Goal: Task Accomplishment & Management: Manage account settings

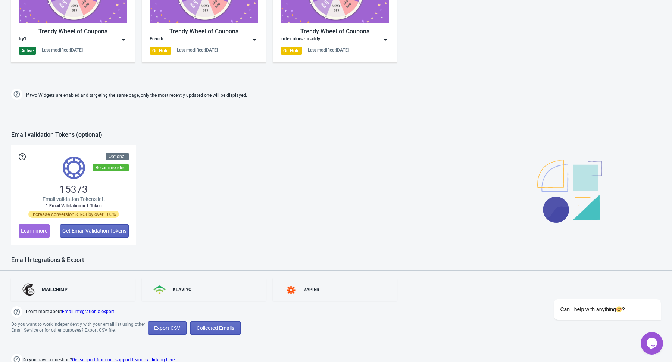
scroll to position [473, 0]
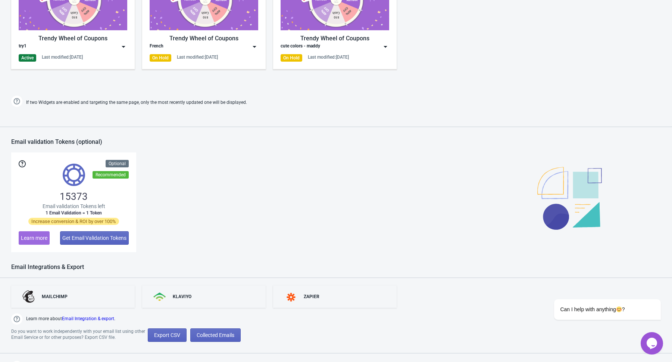
click at [122, 49] on img at bounding box center [123, 46] width 7 height 7
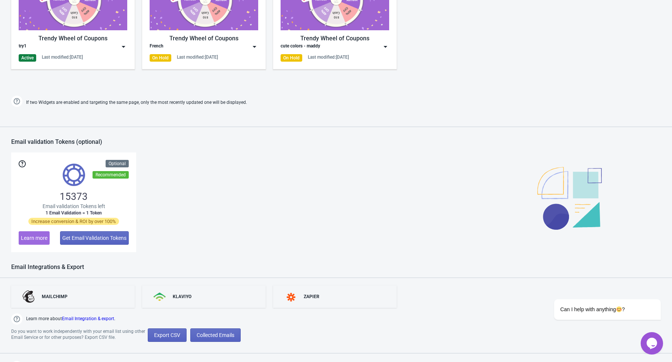
click at [122, 43] on img at bounding box center [123, 46] width 7 height 7
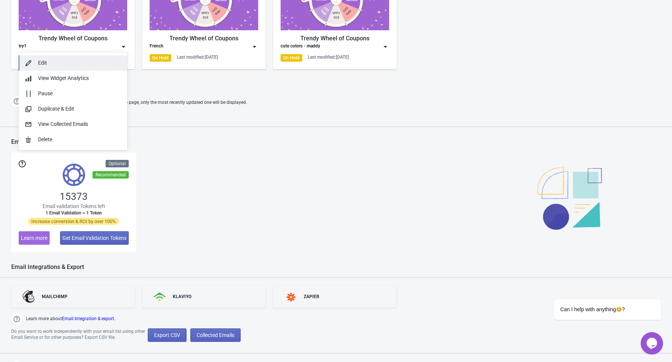
click at [97, 66] on div "Edit" at bounding box center [79, 63] width 83 height 8
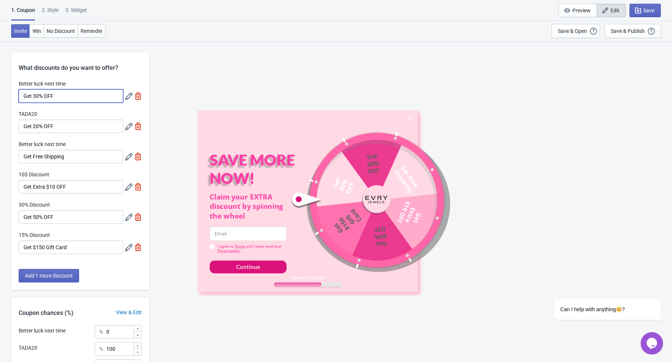
drag, startPoint x: 71, startPoint y: 96, endPoint x: 7, endPoint y: 96, distance: 63.4
click at [7, 96] on div "What discounts do you want to offer? Better luck next time Get 30% OFF TADA20 G…" at bounding box center [336, 266] width 672 height 451
click at [72, 90] on input "Get 30% OFF" at bounding box center [71, 95] width 104 height 13
click at [57, 98] on input "Get 30% OFF" at bounding box center [71, 95] width 104 height 13
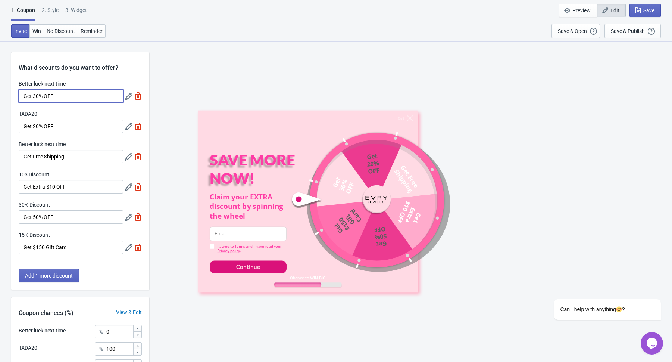
click at [57, 98] on input "Get 30% OFF" at bounding box center [71, 95] width 104 height 13
click at [62, 97] on input "Get 30% OFF" at bounding box center [71, 95] width 104 height 13
click at [98, 88] on div "Better luck next time" at bounding box center [71, 84] width 104 height 9
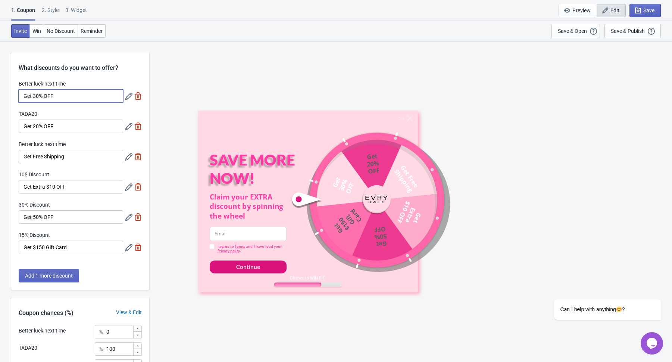
click at [95, 92] on input "Get 30% OFF" at bounding box center [71, 95] width 104 height 13
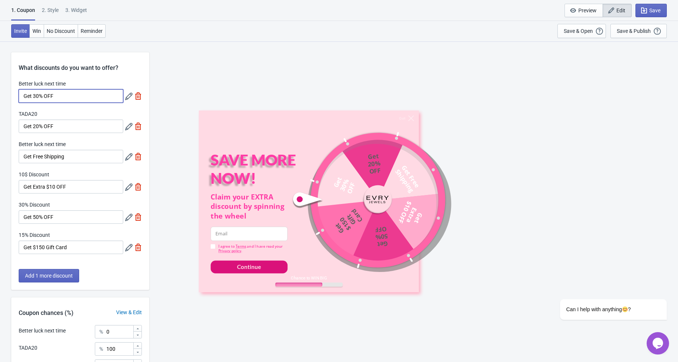
click at [68, 96] on input "Get 30% OFF" at bounding box center [71, 95] width 104 height 13
click at [71, 125] on input "Get 20% OFF" at bounding box center [71, 125] width 104 height 13
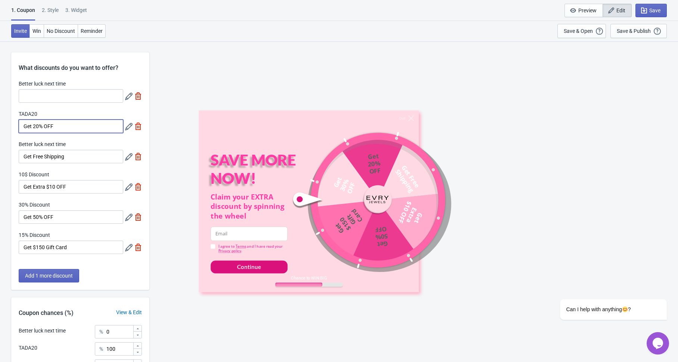
click at [71, 125] on input "Get 20% OFF" at bounding box center [71, 125] width 104 height 13
click at [44, 95] on input "Better luck next time" at bounding box center [71, 95] width 104 height 13
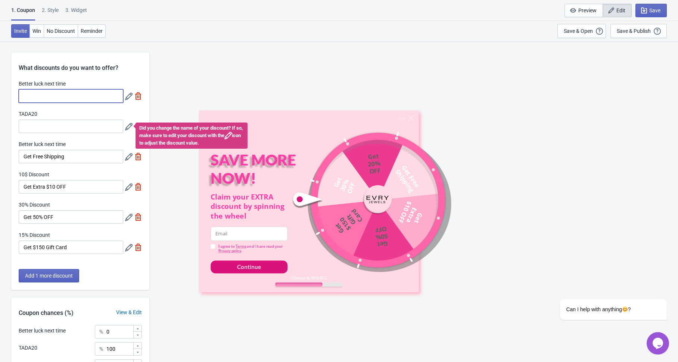
click at [49, 96] on input "Better luck next time" at bounding box center [71, 95] width 104 height 13
click at [50, 96] on input "Better luck next time" at bounding box center [71, 95] width 104 height 13
type input "Get Free Shipping"
click at [58, 129] on input "TADA20" at bounding box center [71, 125] width 104 height 13
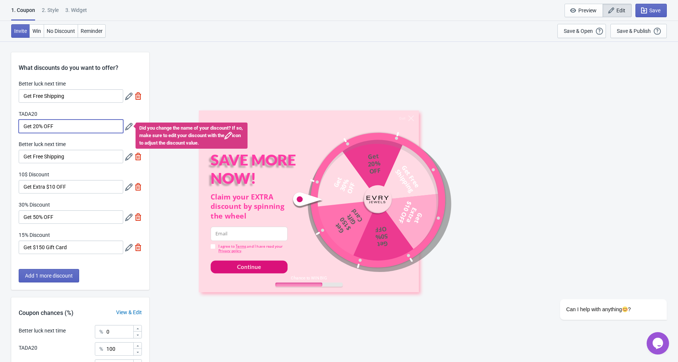
type input "Get 20% OFF"
click at [69, 162] on input "Get Free Shipping" at bounding box center [71, 156] width 104 height 13
type input "Free Mystery Item"
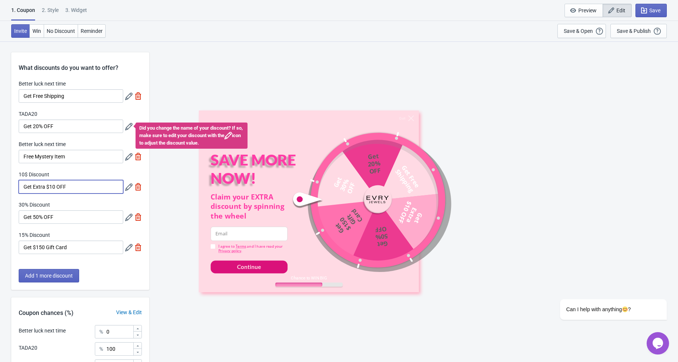
click at [86, 188] on input "Get Extra $10 OFF" at bounding box center [71, 186] width 104 height 13
click at [85, 214] on input "Get 50% OFF" at bounding box center [71, 216] width 104 height 13
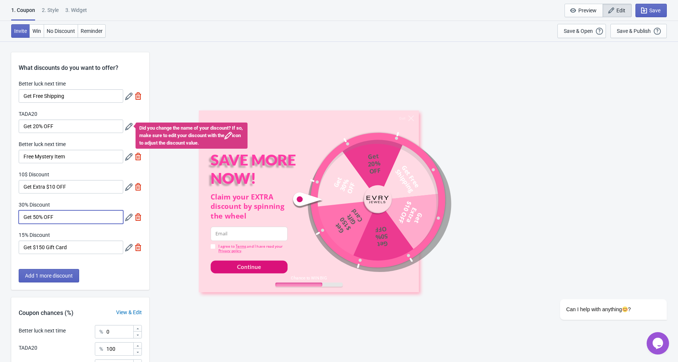
click at [85, 214] on input "Get 50% OFF" at bounding box center [71, 216] width 104 height 13
click at [84, 185] on input "Get Extra $10 OFF" at bounding box center [71, 186] width 104 height 13
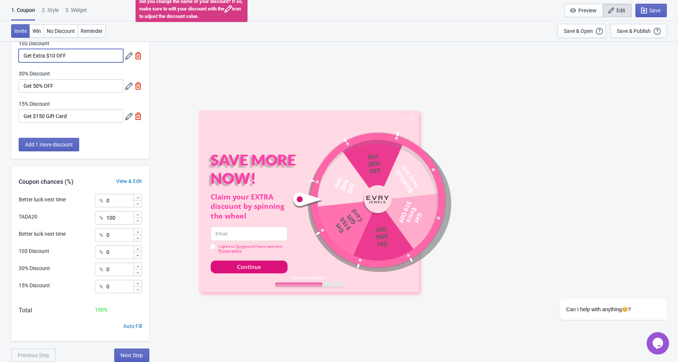
click at [87, 67] on div "Better luck next time Get Free Shipping TADA20 Get 20% OFF Did you change the n…" at bounding box center [80, 39] width 138 height 181
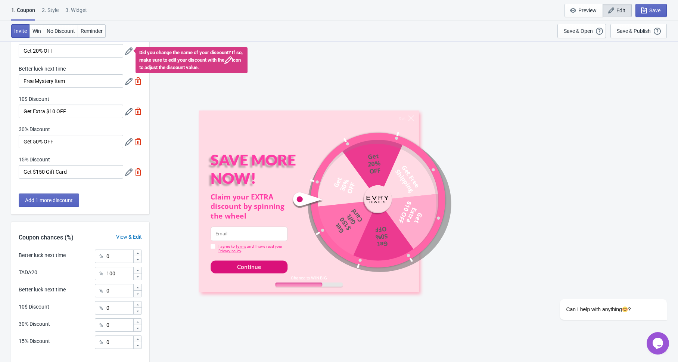
scroll to position [79, 0]
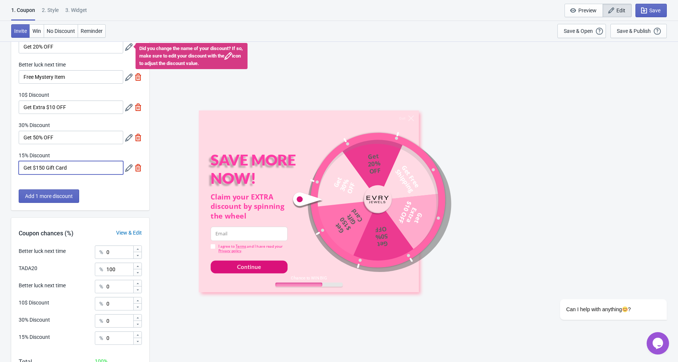
click at [85, 168] on input "Get $150 Gift Card" at bounding box center [71, 167] width 104 height 13
click at [87, 165] on input "Get $150 Gift Card" at bounding box center [71, 167] width 104 height 13
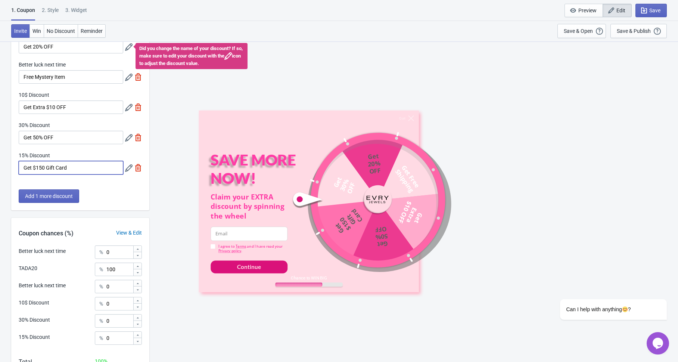
click at [87, 165] on input "Get $150 Gift Card" at bounding box center [71, 167] width 104 height 13
type input "G"
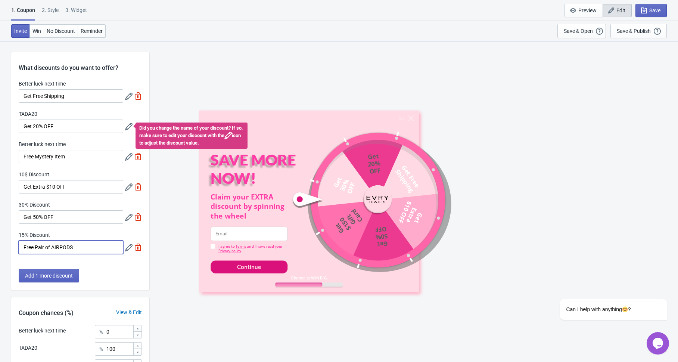
scroll to position [0, 0]
type input "Free Pair of AIRPODS"
click at [647, 9] on span "Save" at bounding box center [650, 10] width 19 height 7
